Goal: Find specific page/section: Find specific page/section

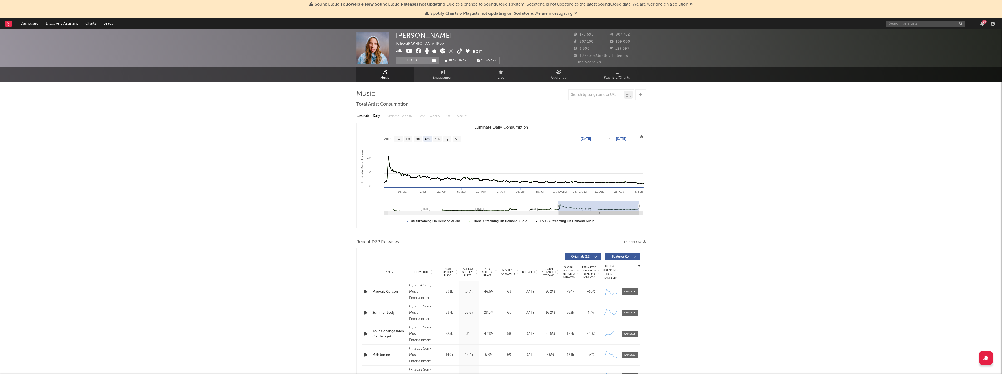
select select "6m"
click at [930, 28] on div "86" at bounding box center [941, 23] width 111 height 11
click at [931, 23] on input "text" at bounding box center [925, 24] width 79 height 7
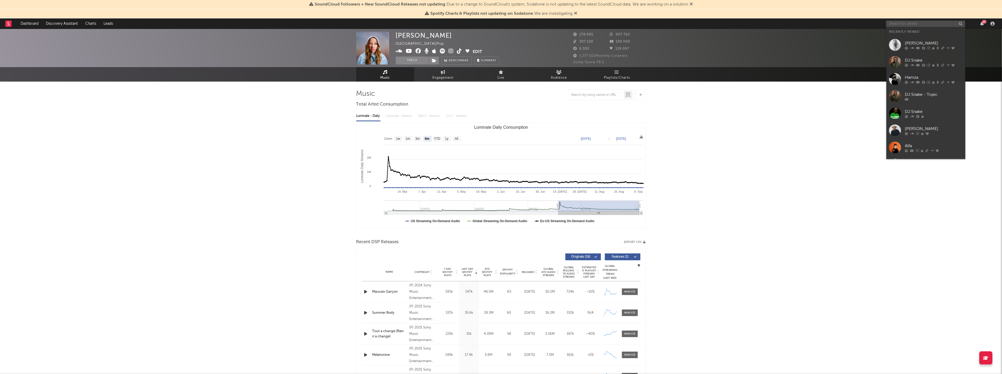
paste input "UKWLG2500094"
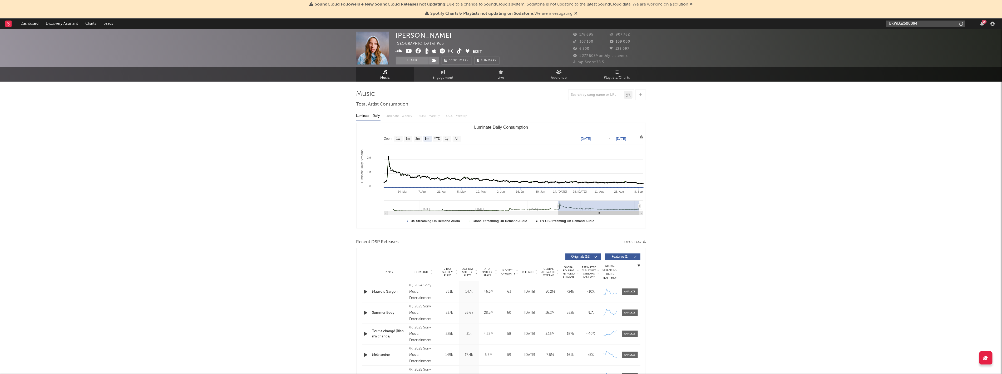
drag, startPoint x: 931, startPoint y: 23, endPoint x: 786, endPoint y: 16, distance: 145.7
type input "hypaton"
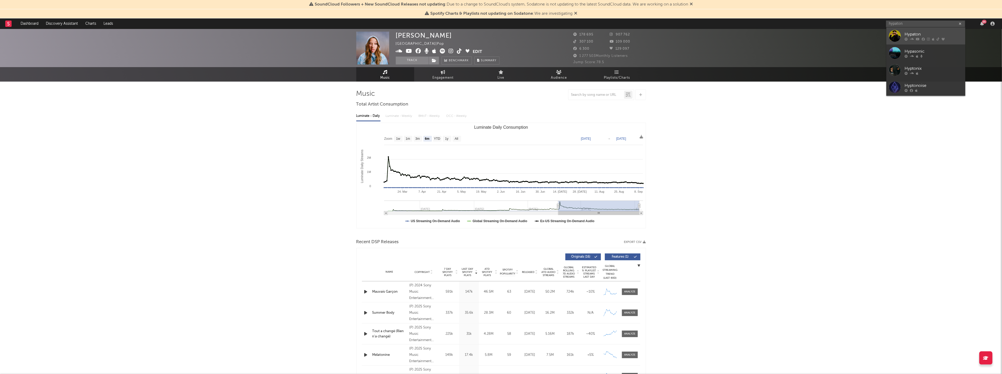
click at [926, 36] on div "Hypaton" at bounding box center [934, 34] width 58 height 6
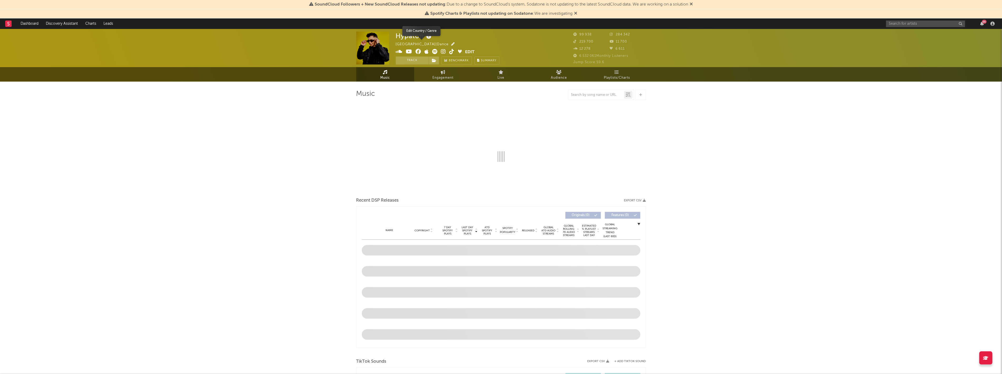
click at [451, 44] on icon "button" at bounding box center [452, 43] width 3 height 3
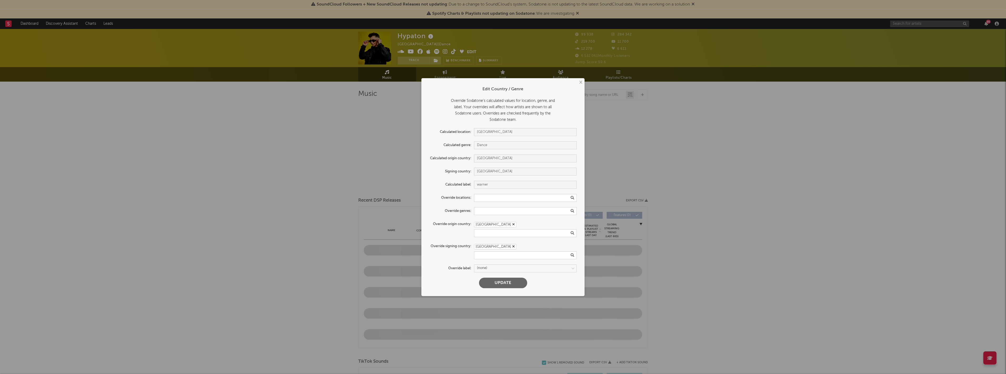
select select "6m"
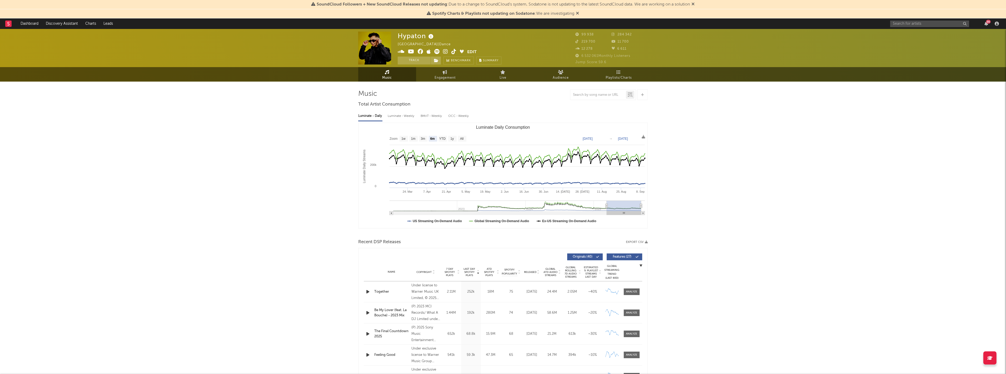
click at [707, 260] on div "× Edit Country / Genre Override Sodatone's calculated values for location, genr…" at bounding box center [503, 187] width 1006 height 374
click at [451, 45] on icon "button" at bounding box center [452, 43] width 3 height 3
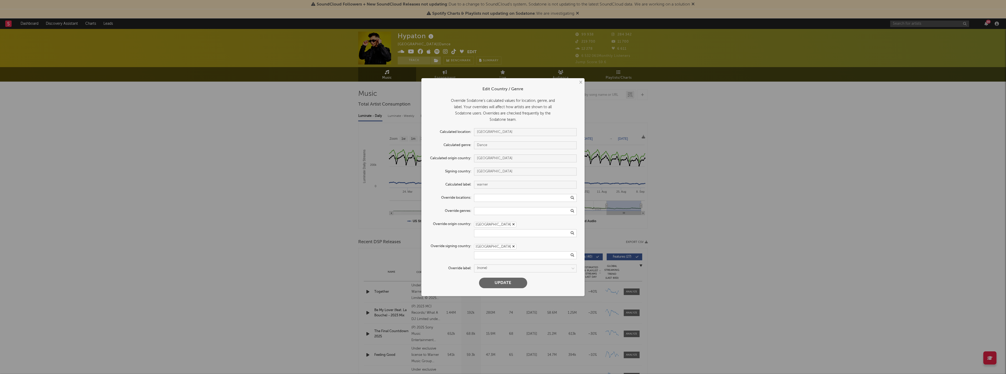
click at [781, 202] on div "× Edit Country / Genre Override Sodatone's calculated values for location, genr…" at bounding box center [503, 187] width 1006 height 374
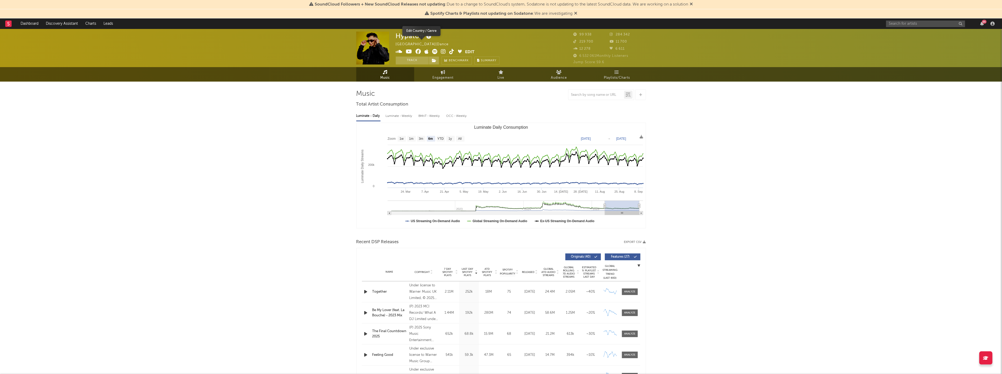
click at [449, 41] on span at bounding box center [452, 44] width 6 height 6
click at [451, 45] on icon "button" at bounding box center [452, 43] width 3 height 3
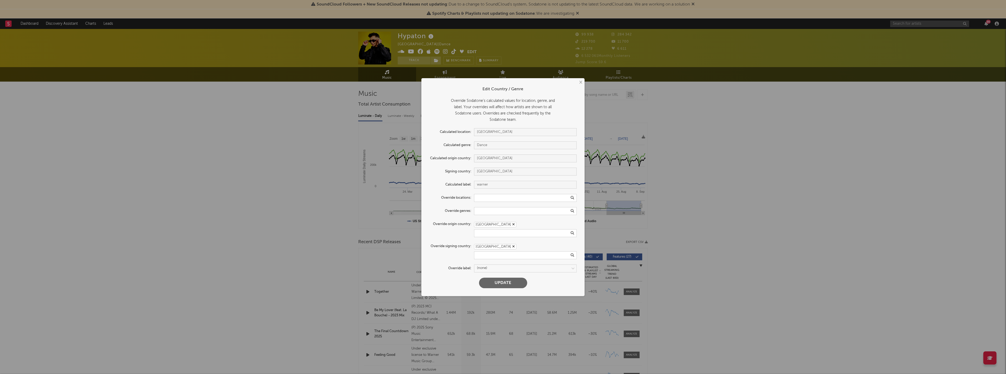
click at [333, 212] on div "× Edit Country / Genre Override Sodatone's calculated values for location, genr…" at bounding box center [503, 187] width 1006 height 374
